Goal: Task Accomplishment & Management: Use online tool/utility

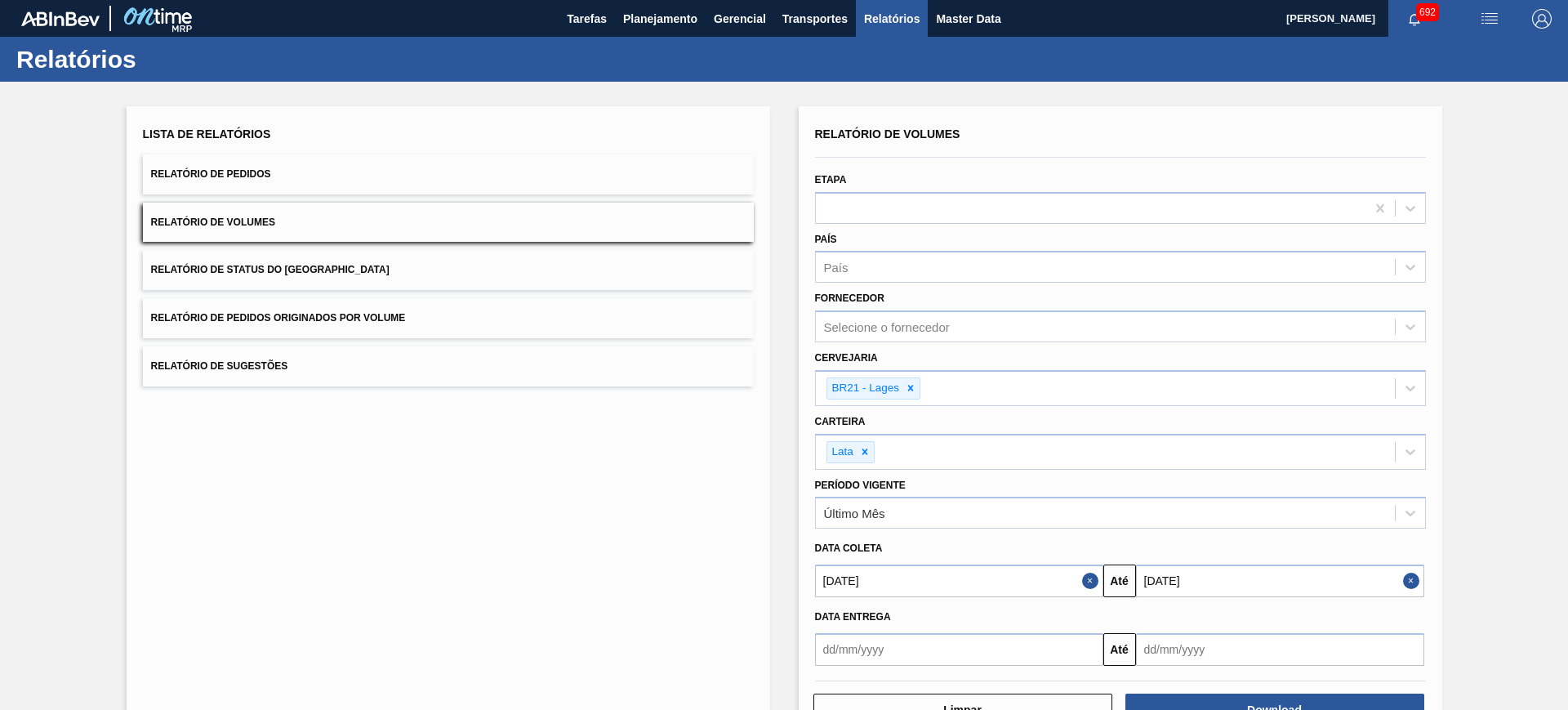
scroll to position [55, 0]
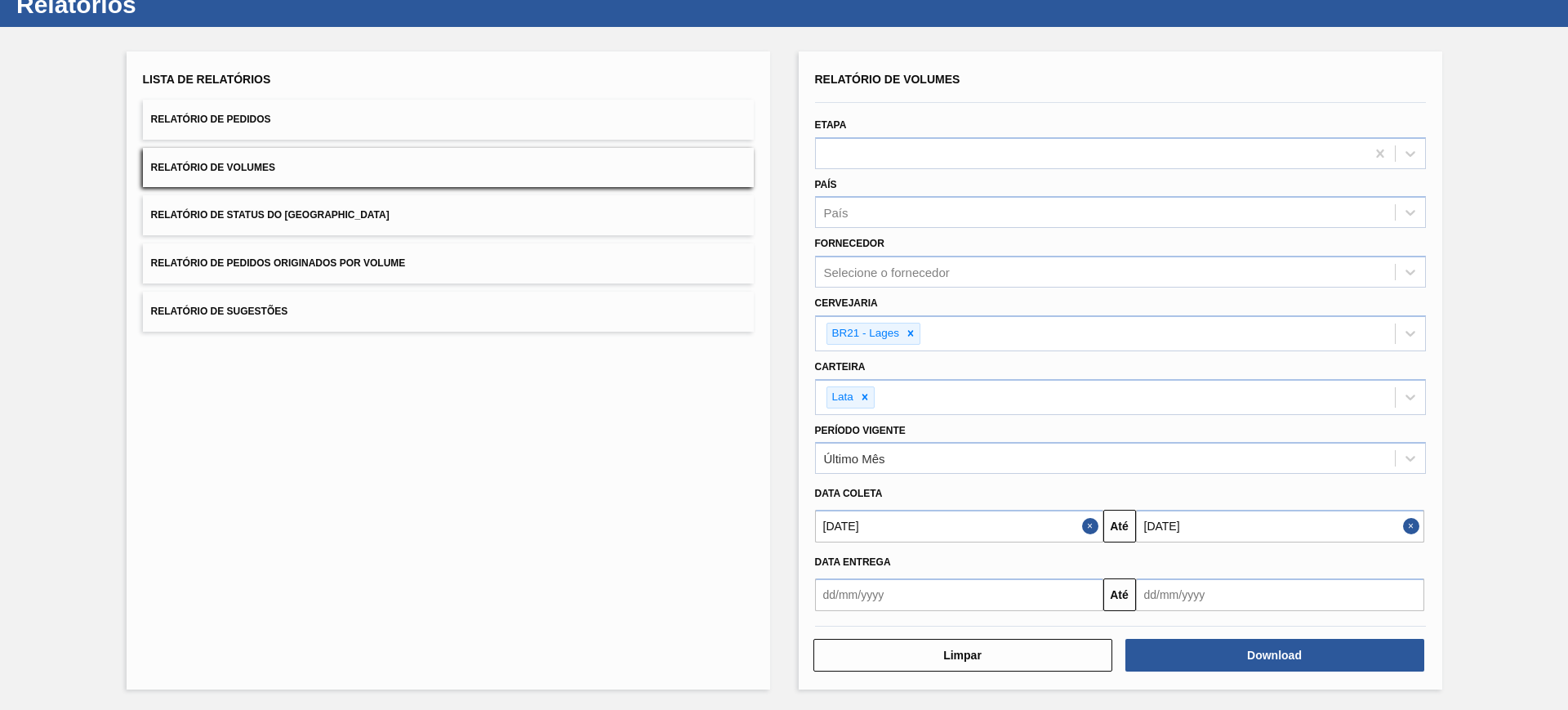
click at [226, 129] on button "Relatório de Pedidos" at bounding box center [448, 119] width 611 height 40
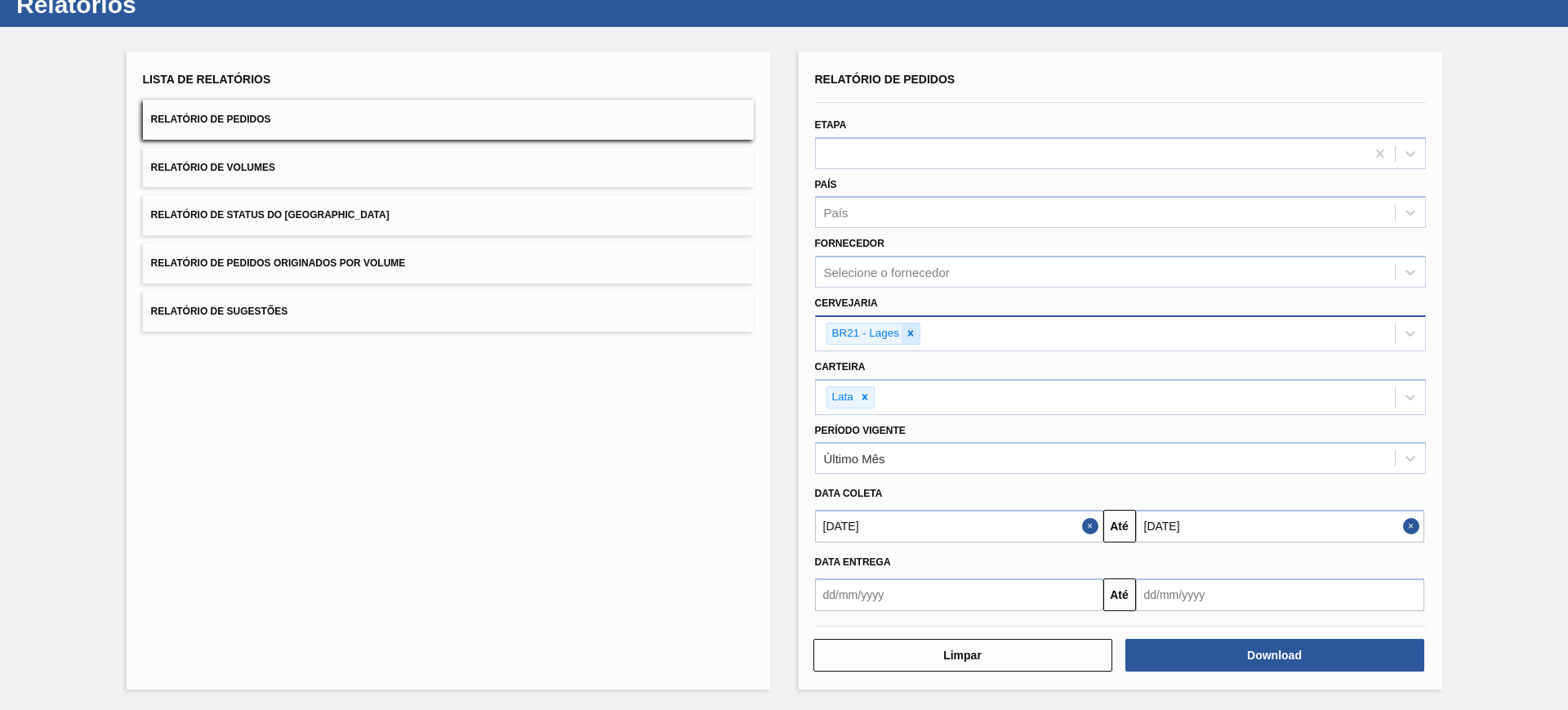
click at [913, 335] on icon at bounding box center [911, 333] width 12 height 12
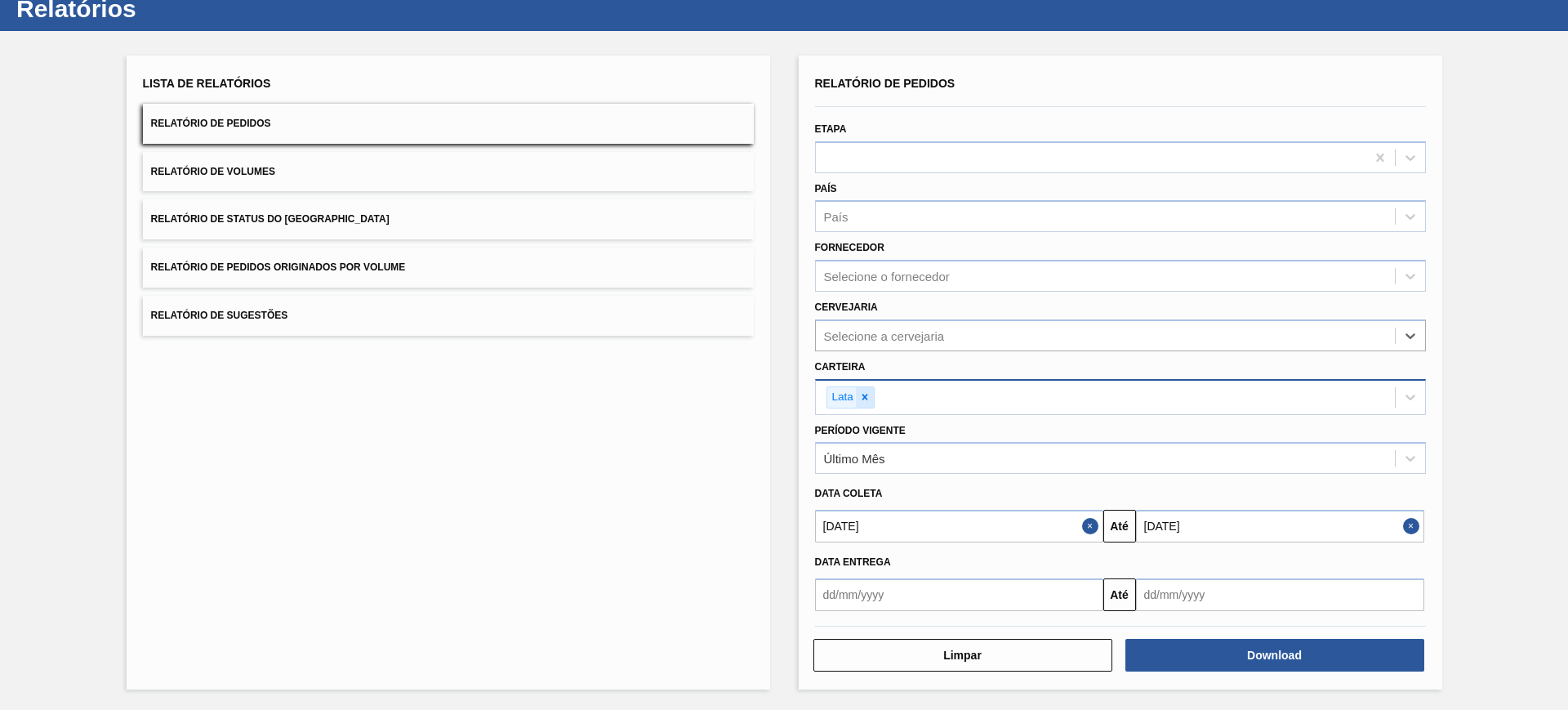
click at [861, 394] on icon at bounding box center [864, 397] width 6 height 6
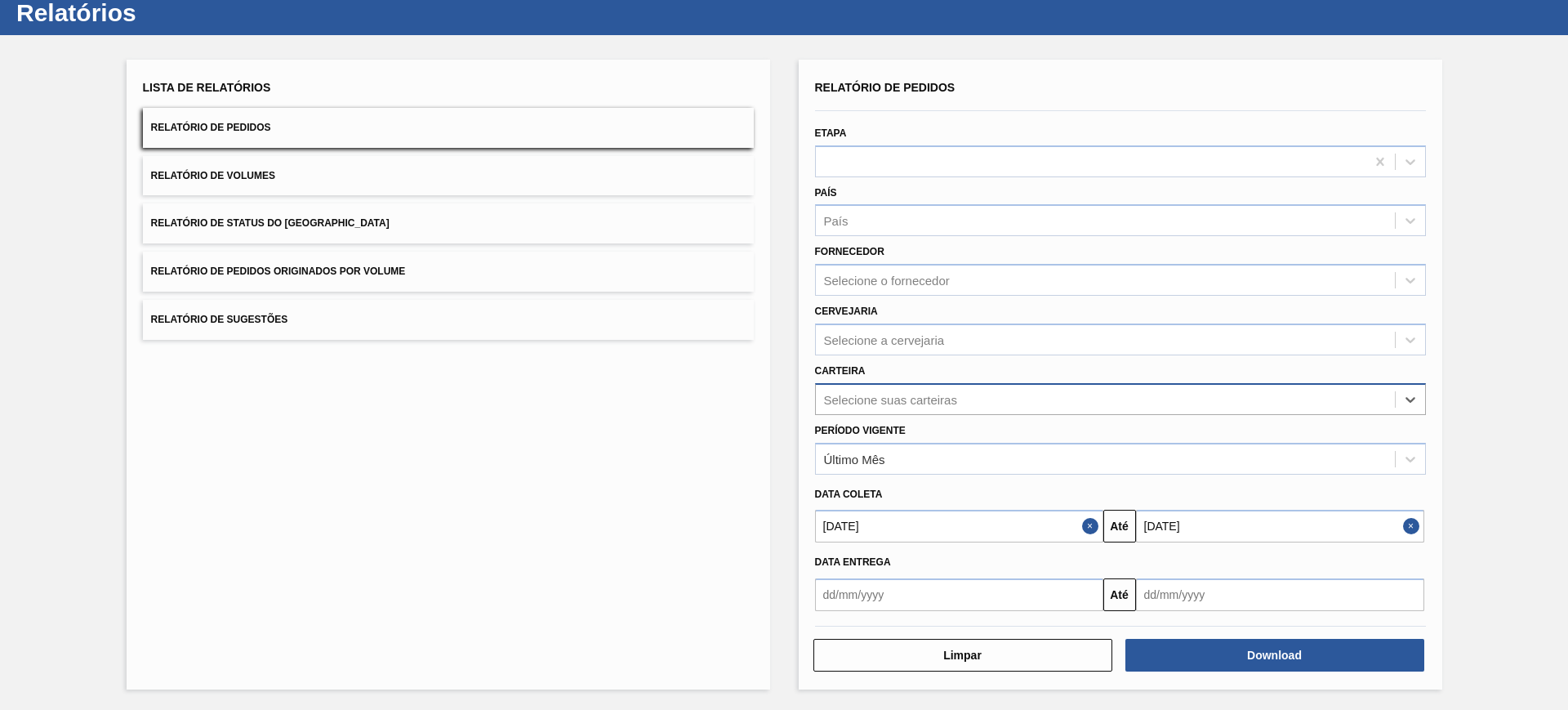
scroll to position [47, 0]
click at [892, 400] on div "Selecione suas carteiras" at bounding box center [891, 399] width 133 height 14
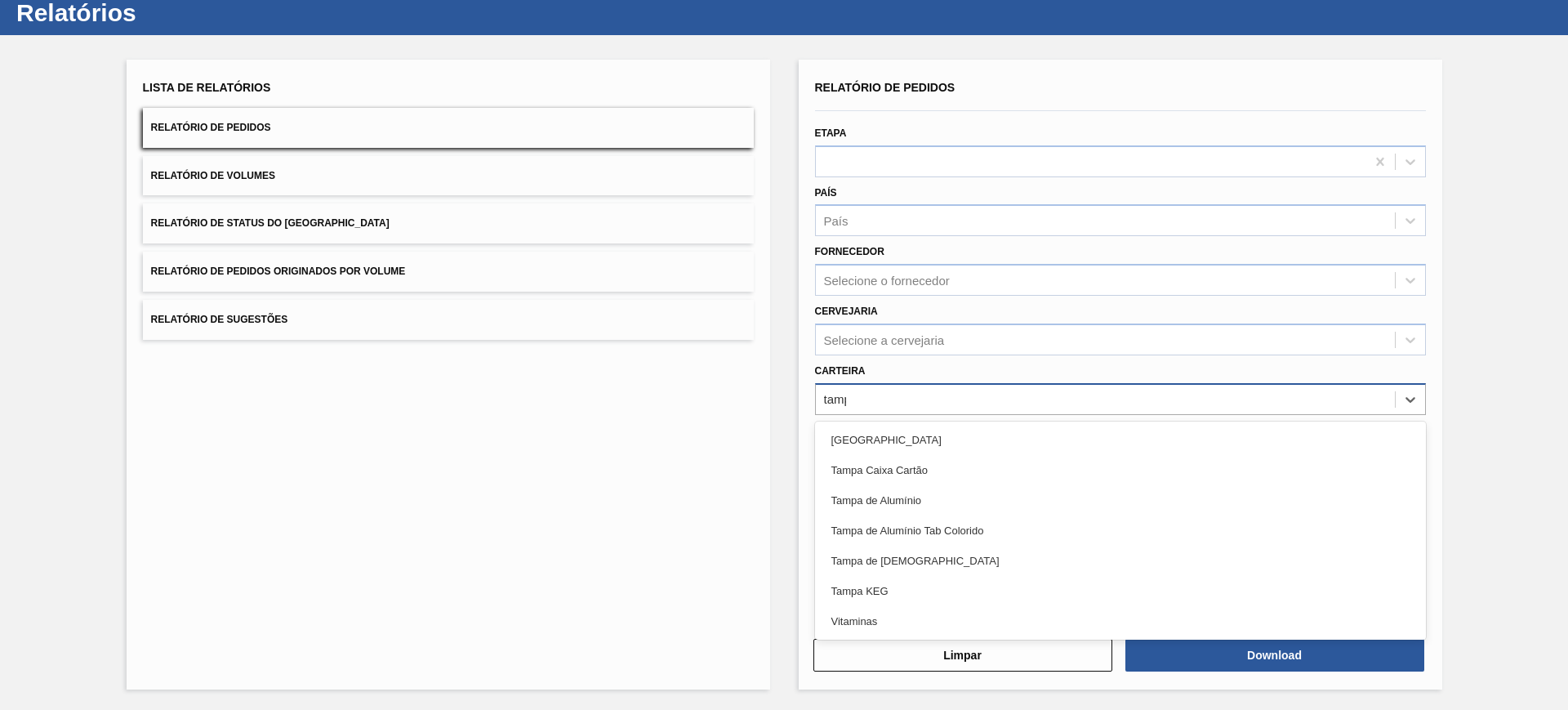
type input "[GEOGRAPHIC_DATA]"
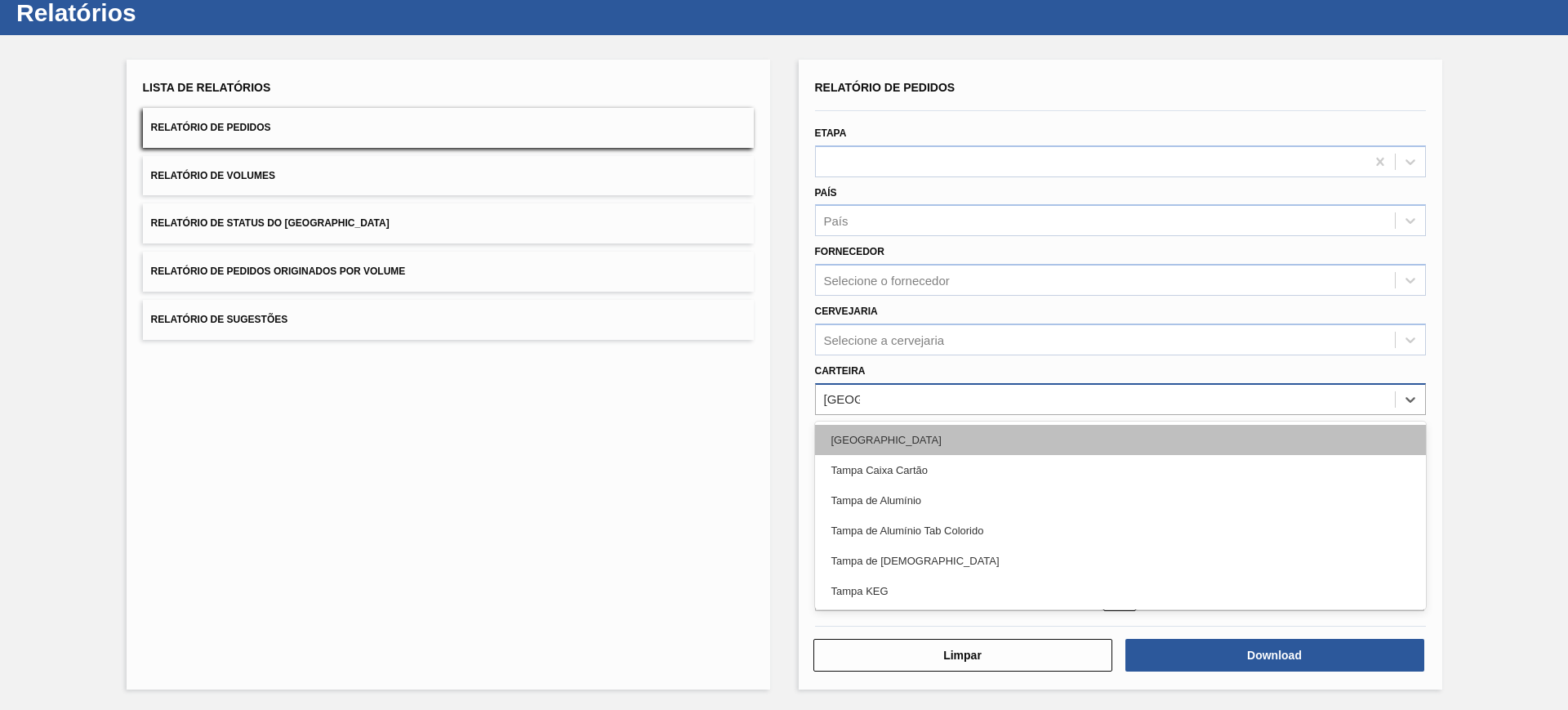
click at [931, 438] on div "[GEOGRAPHIC_DATA]" at bounding box center [1120, 439] width 611 height 30
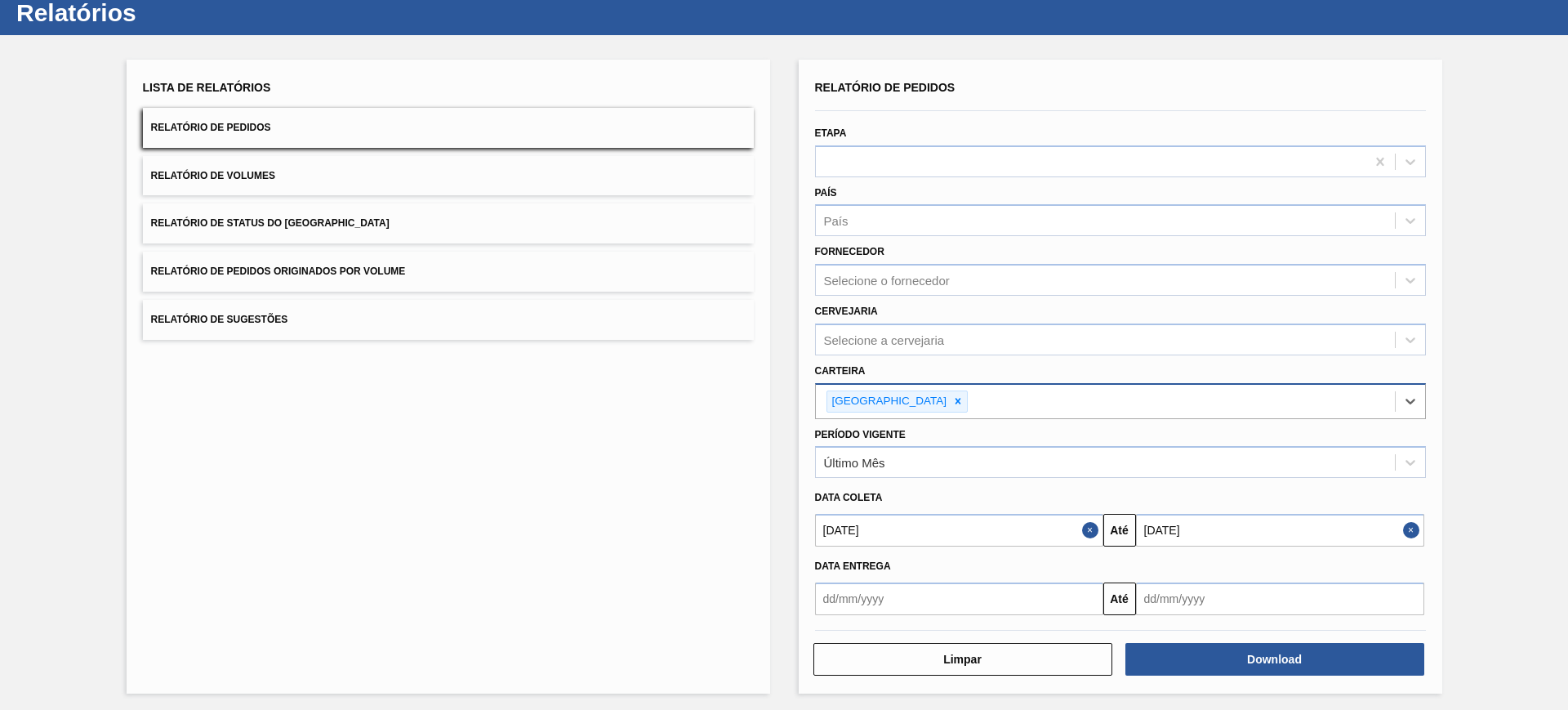
scroll to position [51, 0]
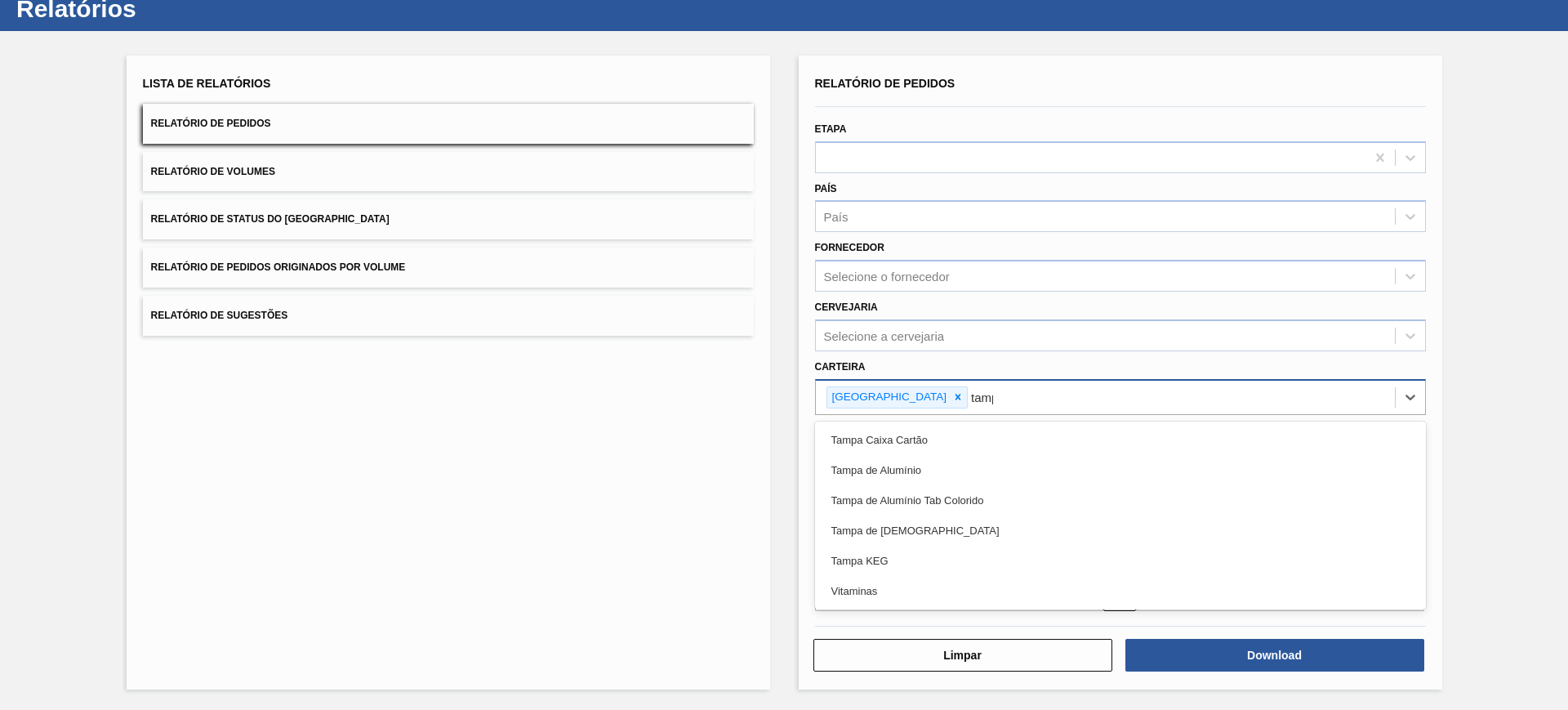
type input "[GEOGRAPHIC_DATA]"
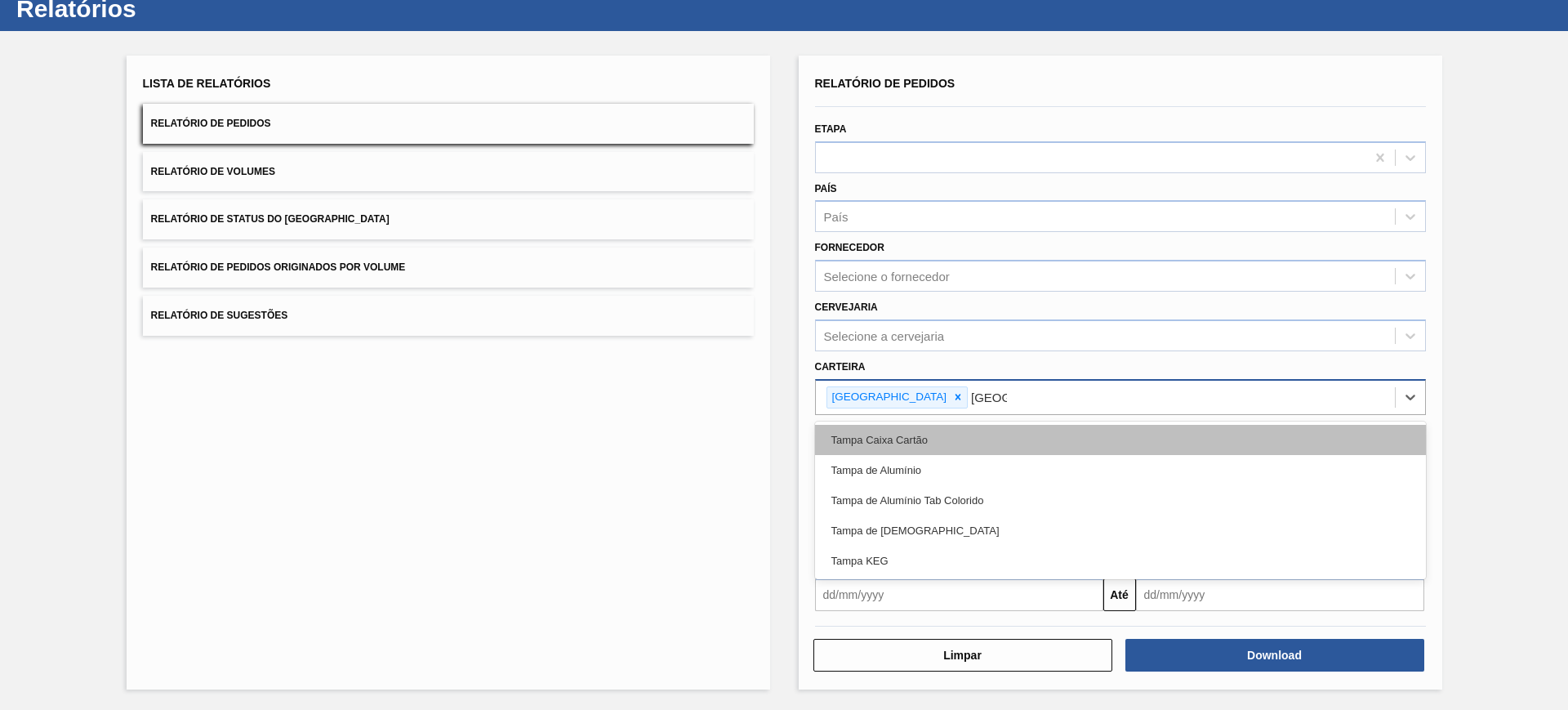
click at [886, 452] on div "Tampa Caixa Cartão" at bounding box center [1120, 439] width 611 height 30
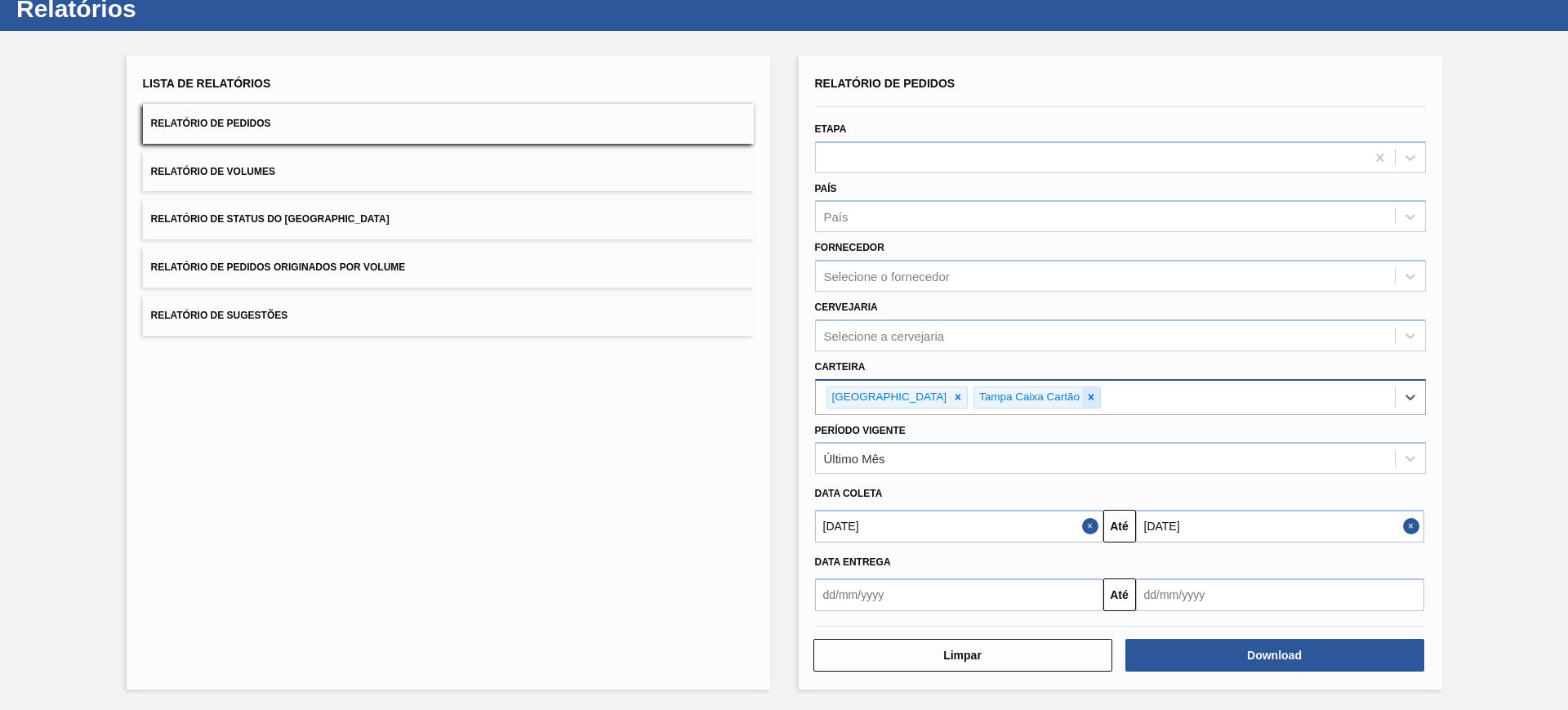
click at [1082, 393] on div at bounding box center [1091, 397] width 18 height 21
click at [1009, 397] on div "[GEOGRAPHIC_DATA]" at bounding box center [1105, 397] width 579 height 33
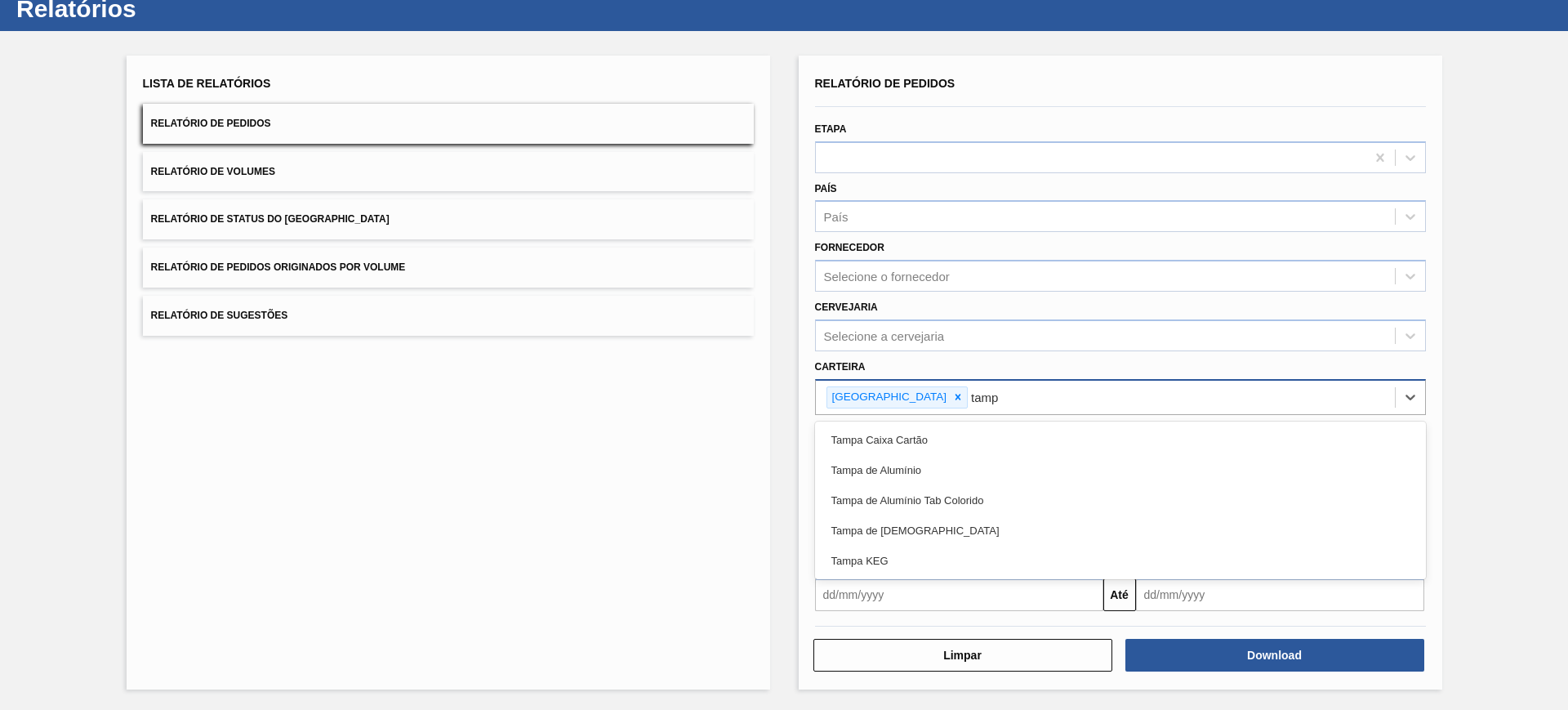
type input "[GEOGRAPHIC_DATA]"
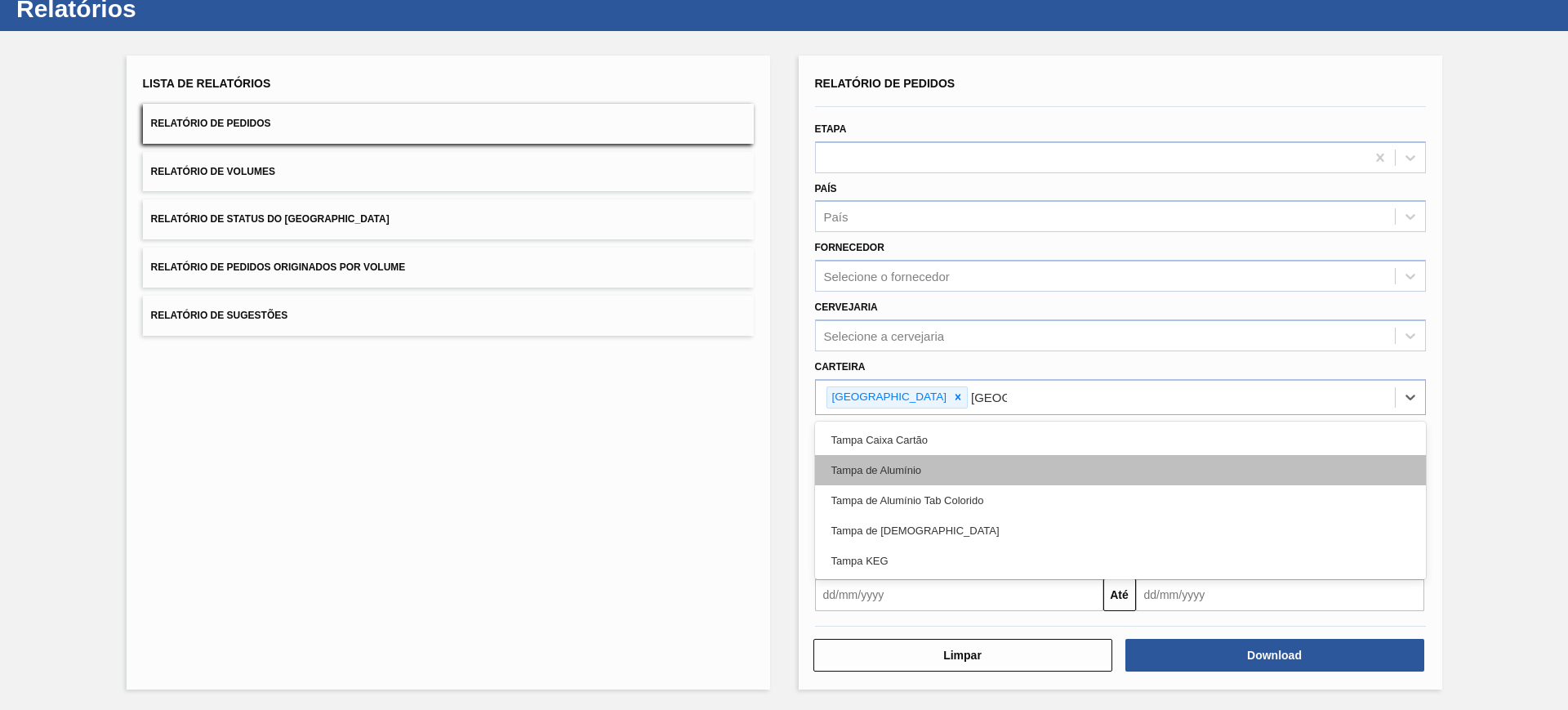
click at [980, 474] on div "Tampa de Alumínio" at bounding box center [1120, 469] width 611 height 30
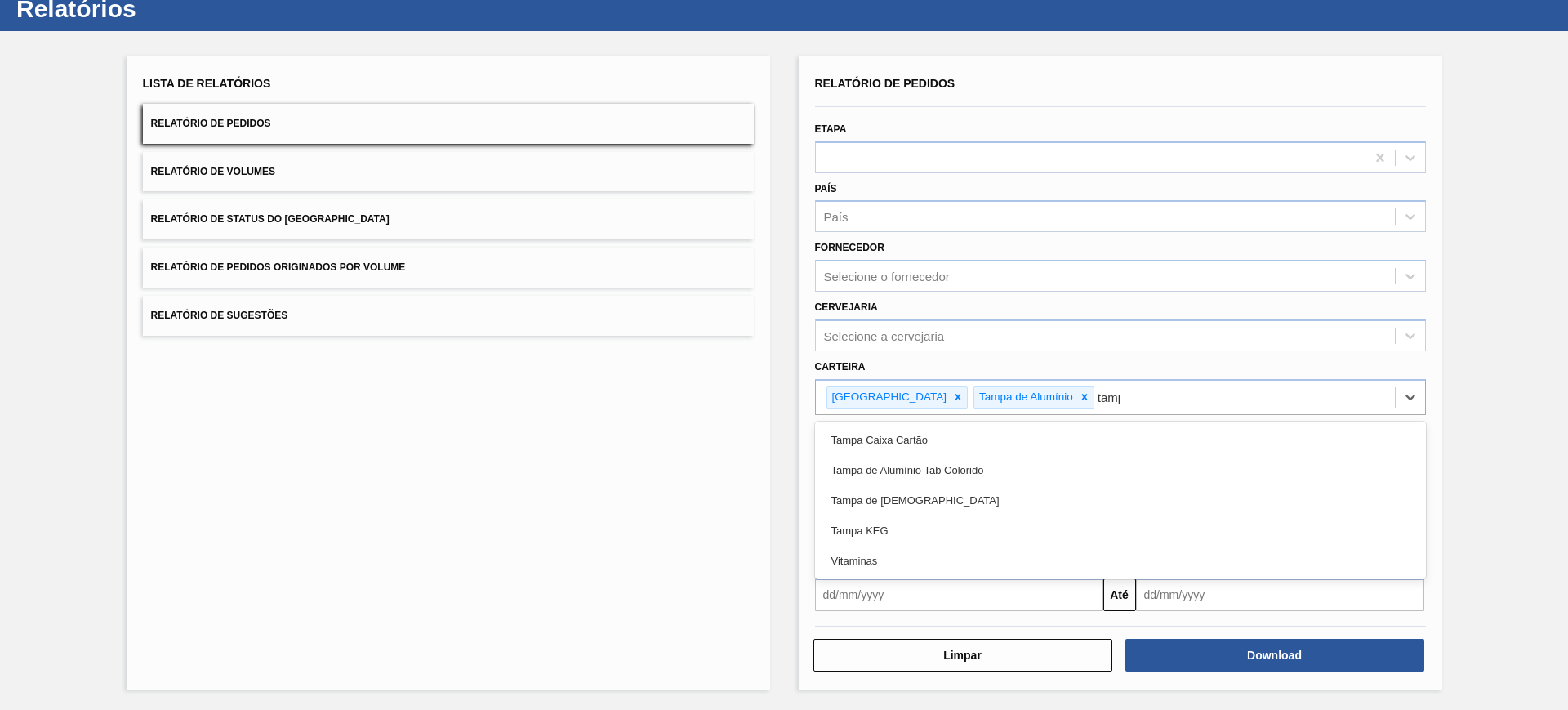
type input "[GEOGRAPHIC_DATA]"
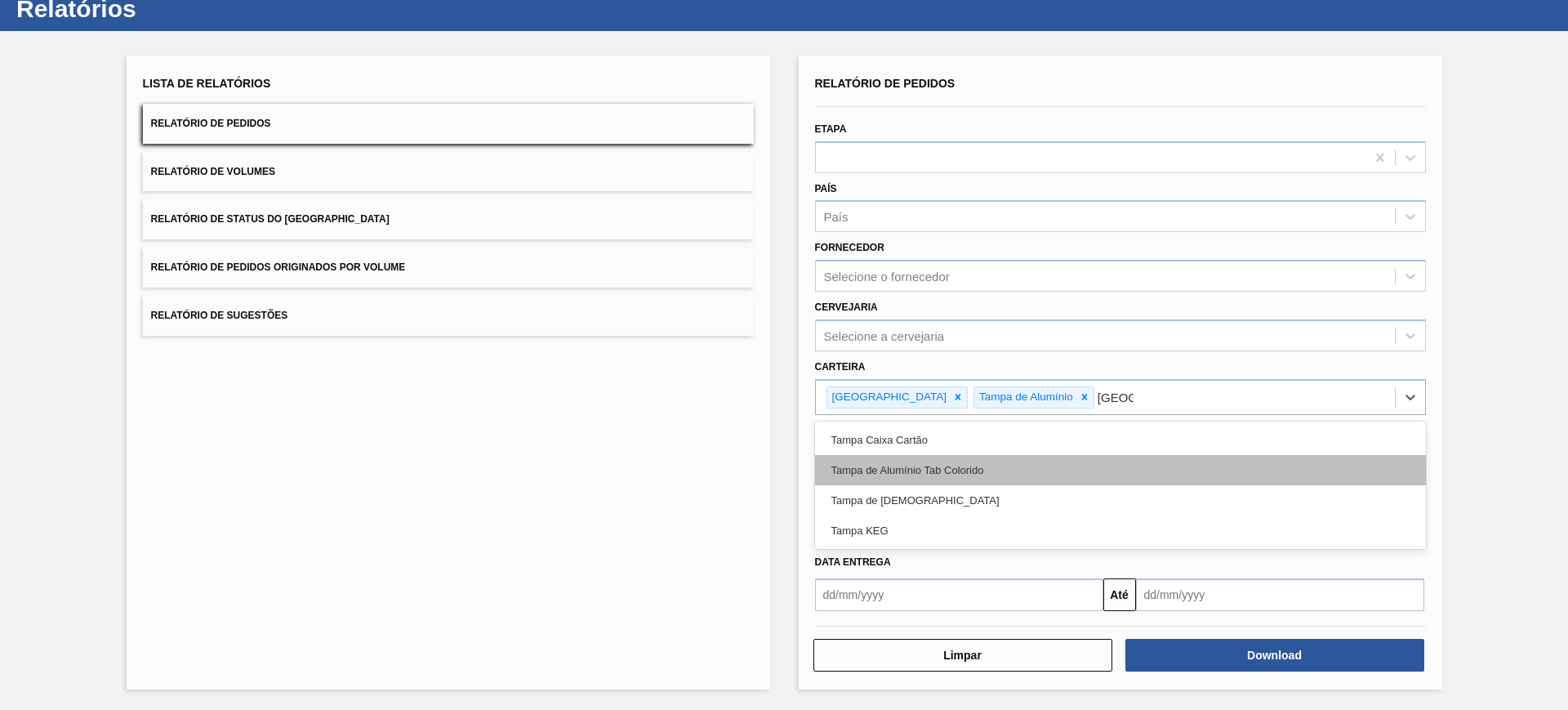
click at [960, 469] on div "Tampa de Alumínio Tab Colorido" at bounding box center [1120, 469] width 611 height 30
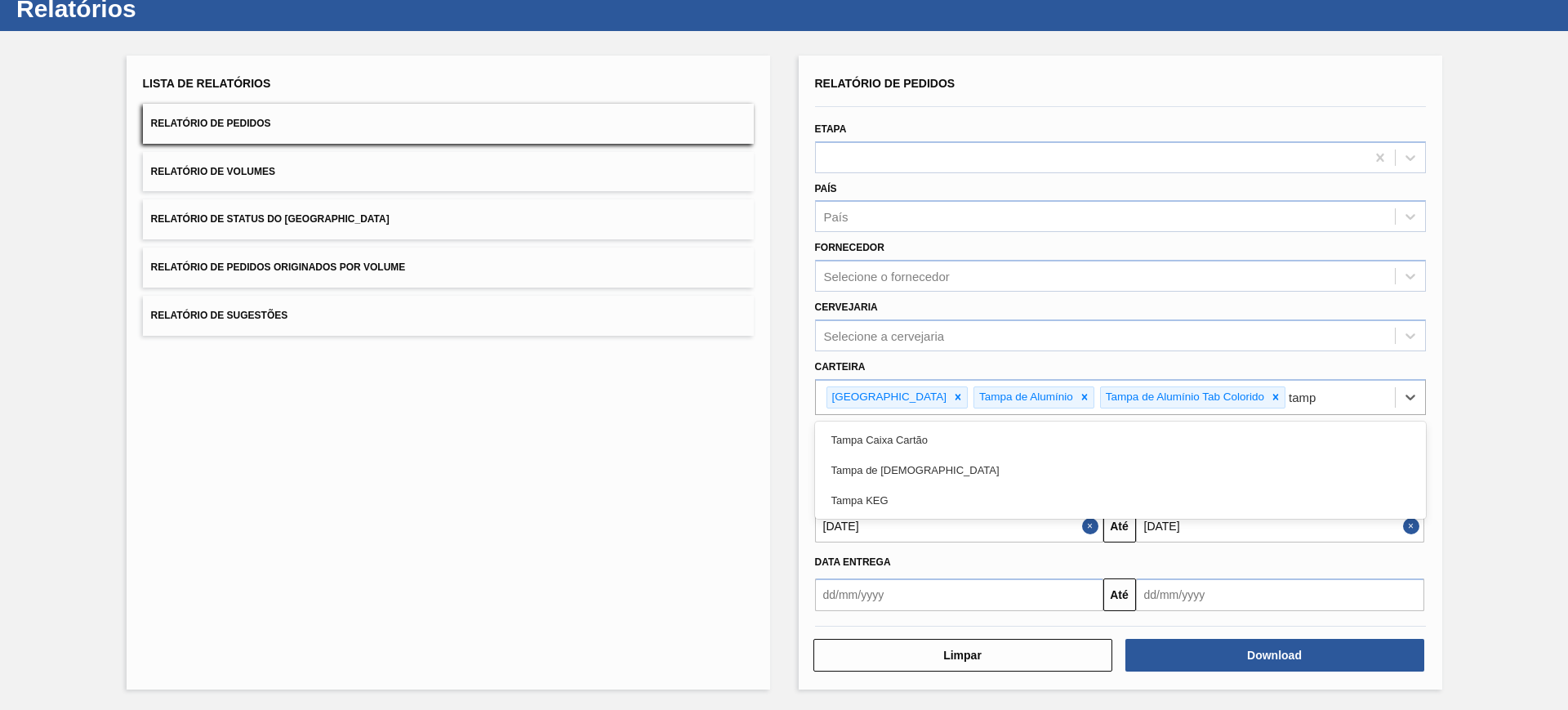
type input "[GEOGRAPHIC_DATA]"
click at [960, 469] on div "Tampa de [DEMOGRAPHIC_DATA]" at bounding box center [1120, 469] width 611 height 30
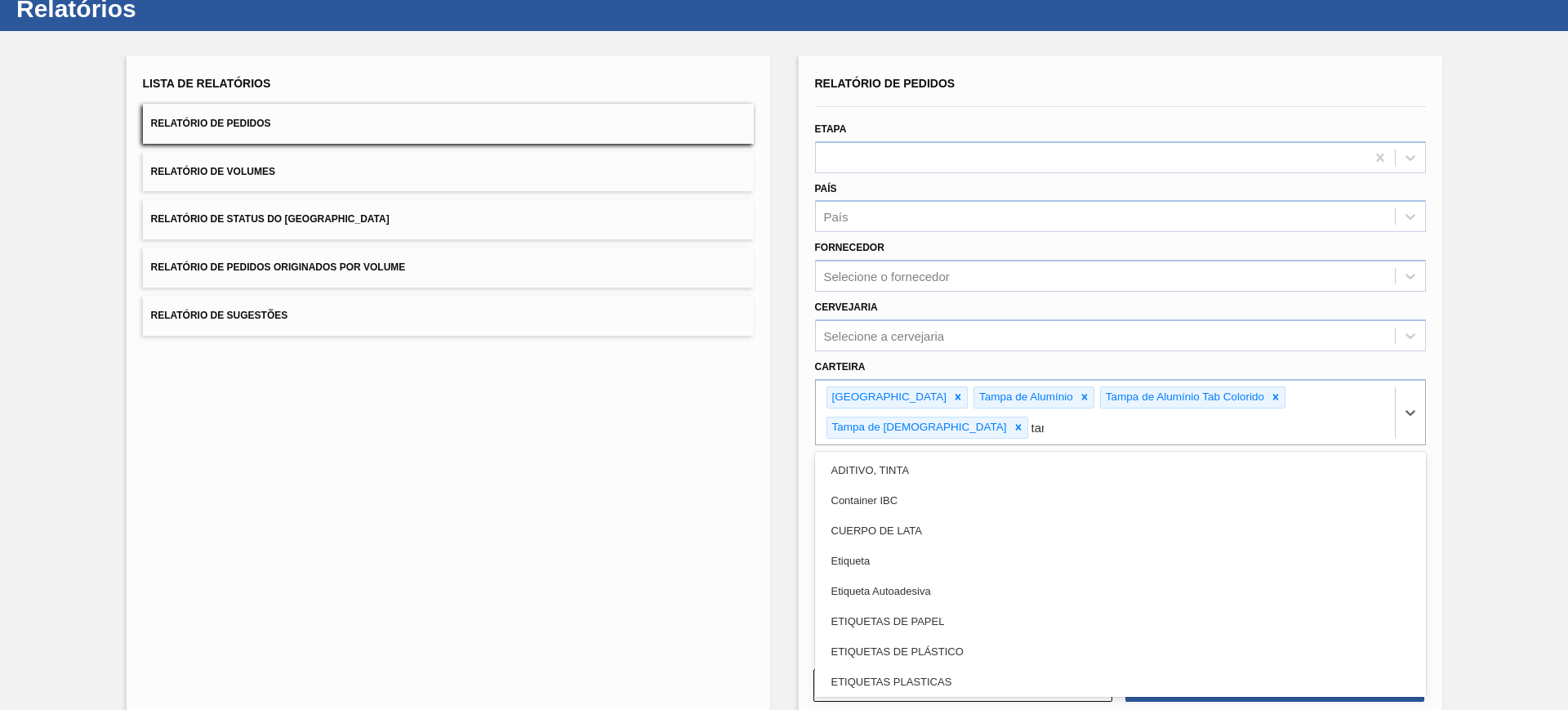
type input "tamp"
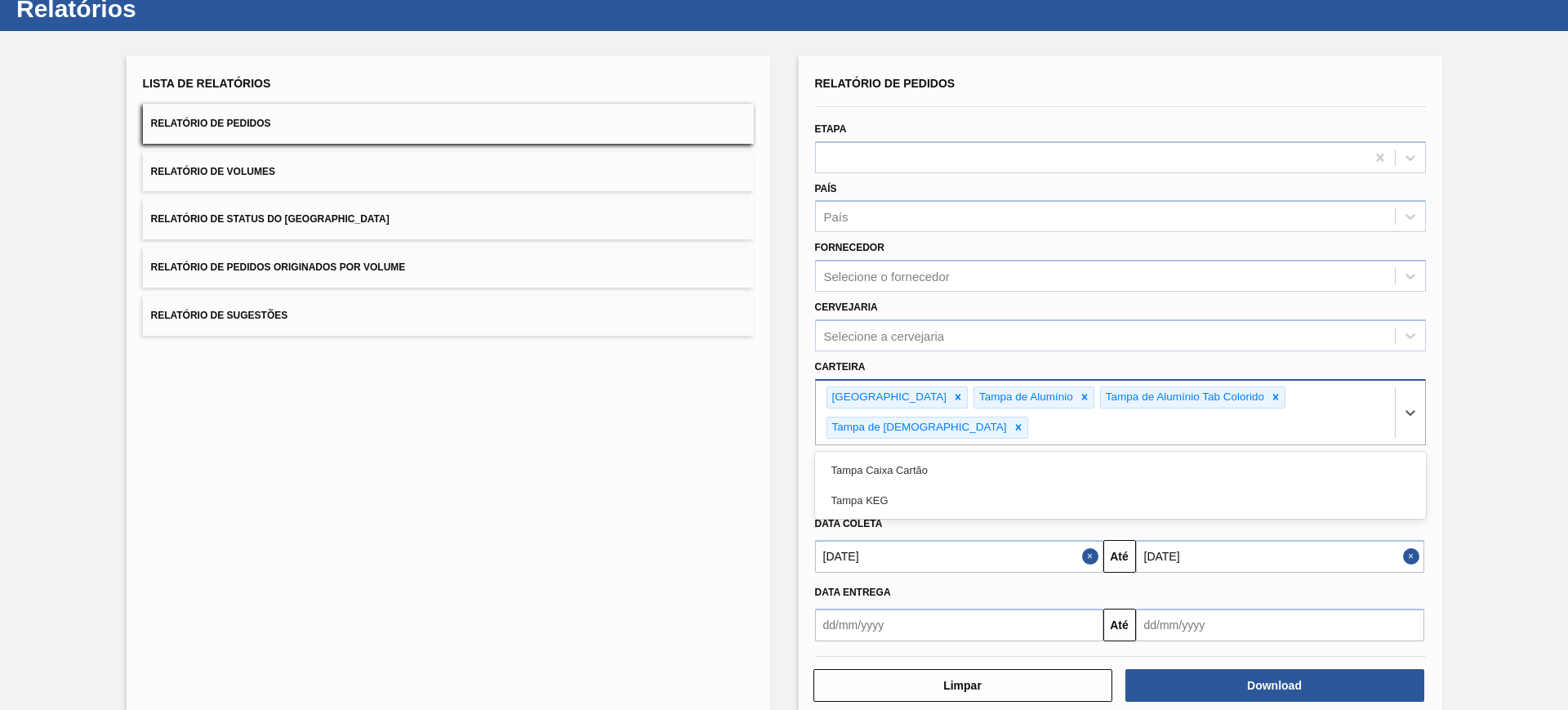
click at [1357, 397] on div "Tampa Tampa de Alumínio Tampa de Alumínio Tab Colorido Tampa de Lata tamp" at bounding box center [1105, 412] width 579 height 64
click at [1082, 540] on button "Close" at bounding box center [1093, 555] width 22 height 32
click at [1411, 540] on button "Close" at bounding box center [1414, 555] width 22 height 32
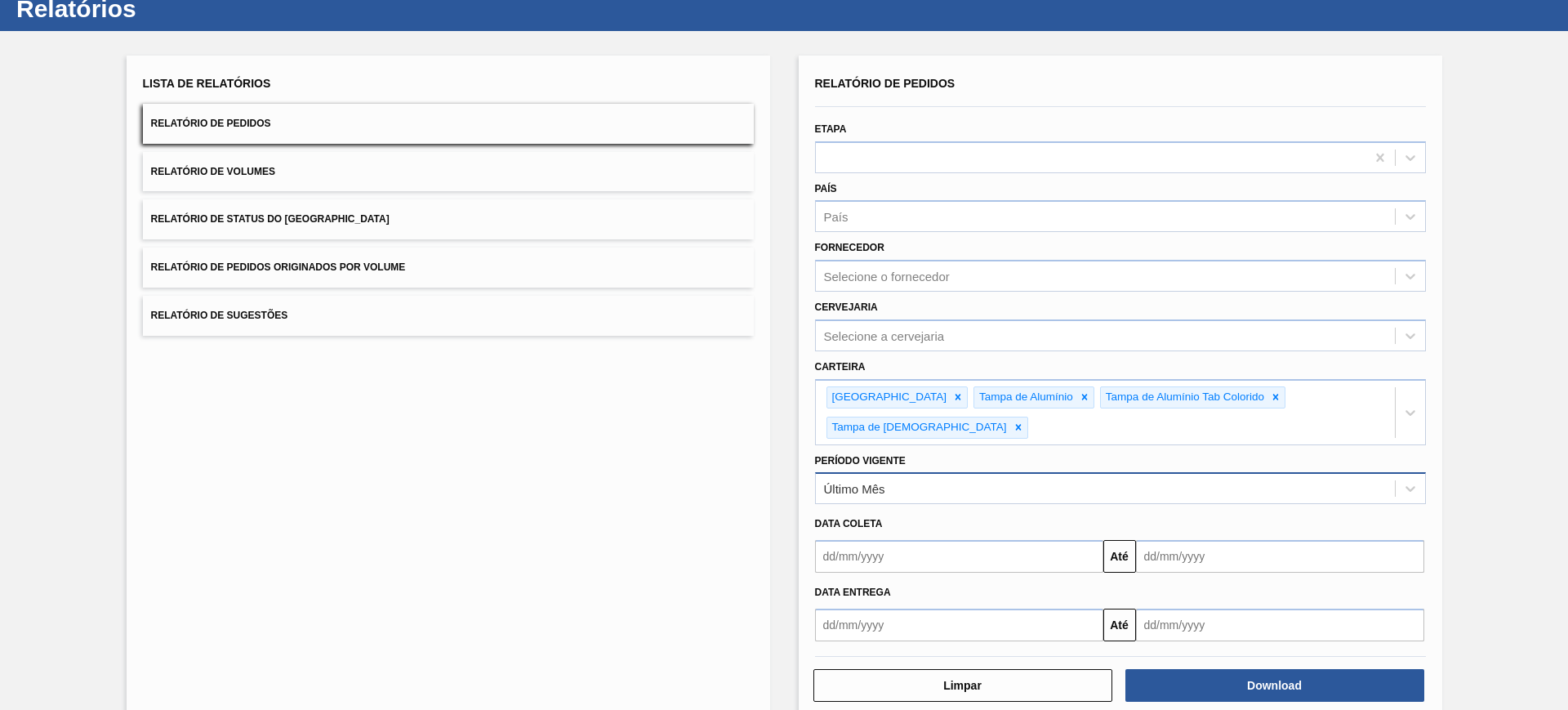
click at [975, 477] on div "Último Mês" at bounding box center [1105, 489] width 579 height 23
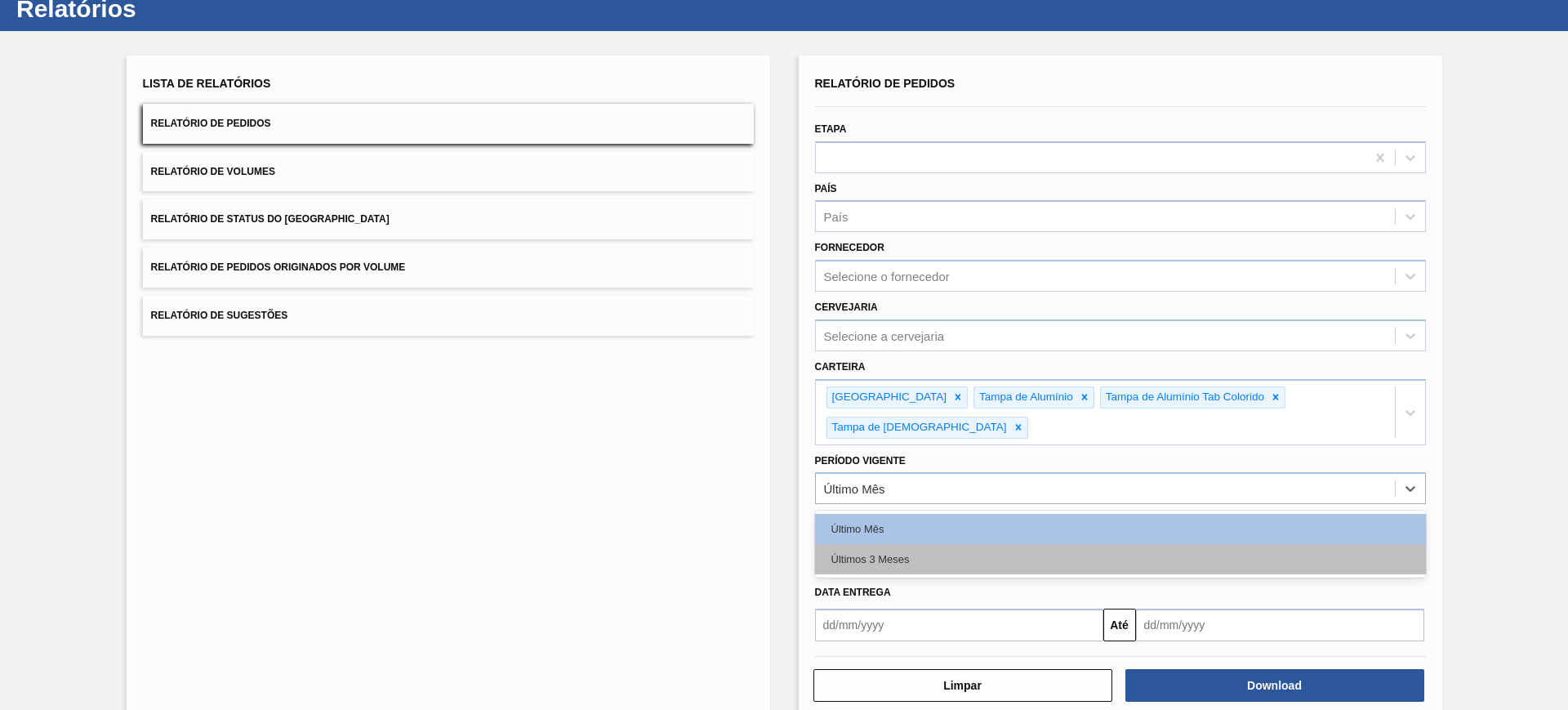
click at [911, 544] on div "Últimos 3 Meses" at bounding box center [1120, 558] width 611 height 30
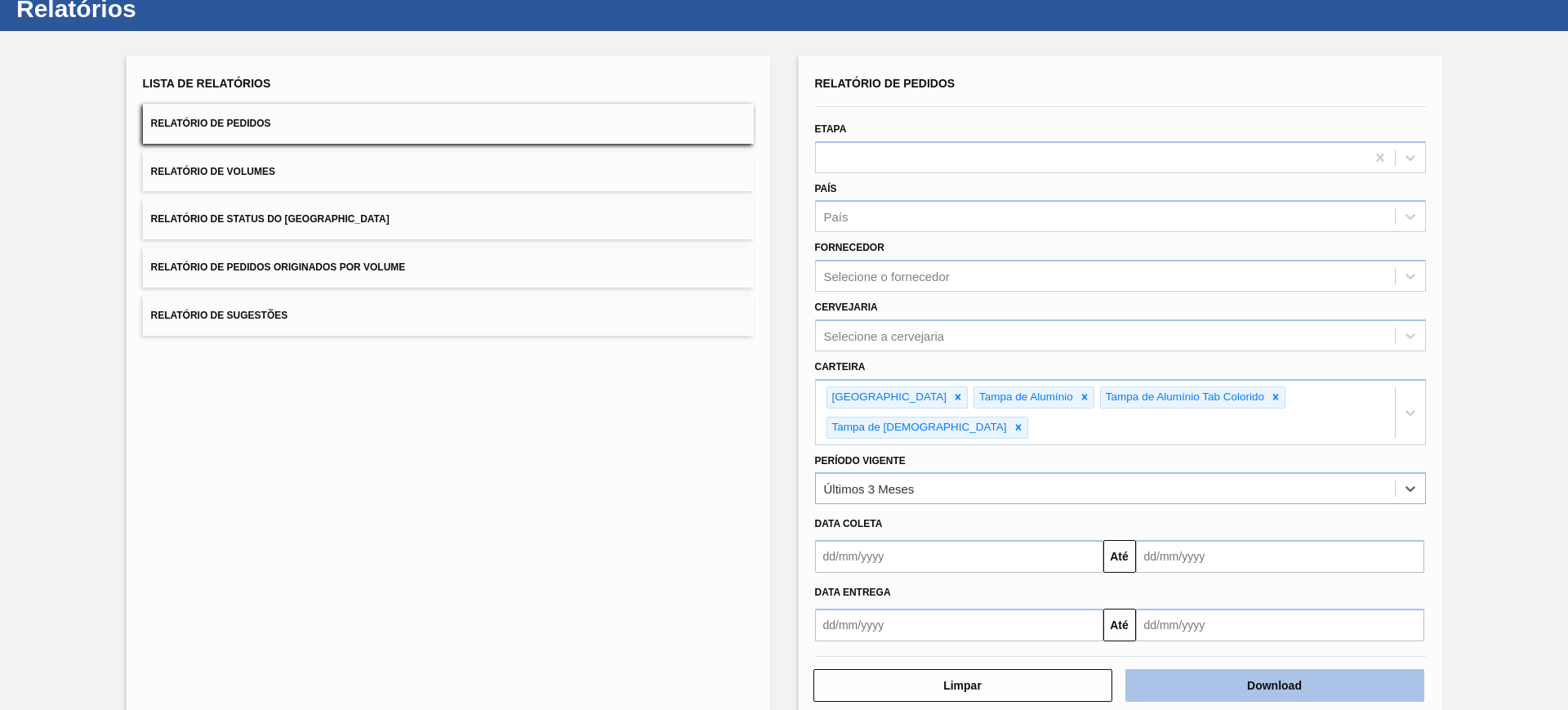
click at [1259, 669] on button "Download" at bounding box center [1275, 685] width 299 height 32
